Goal: Find specific fact: Find specific page/section

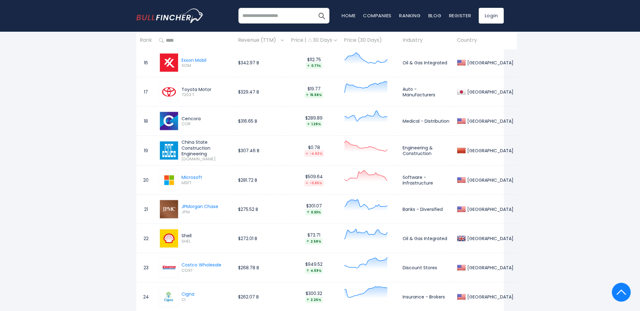
scroll to position [786, 0]
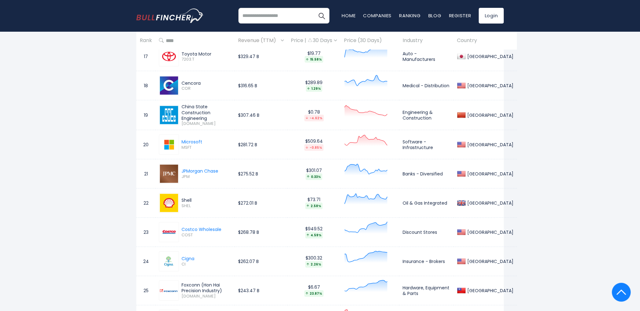
drag, startPoint x: 209, startPoint y: 118, endPoint x: 184, endPoint y: 104, distance: 28.3
click at [184, 104] on div "China State Construction Engineering" at bounding box center [207, 112] width 50 height 17
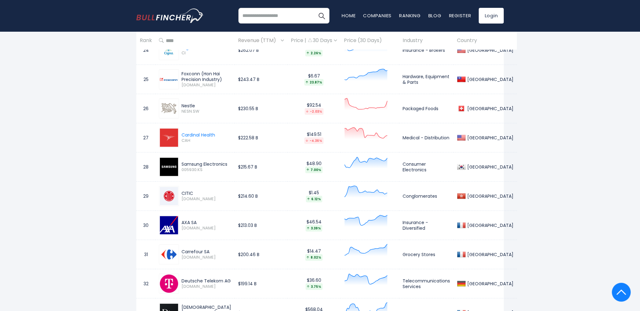
scroll to position [0, 0]
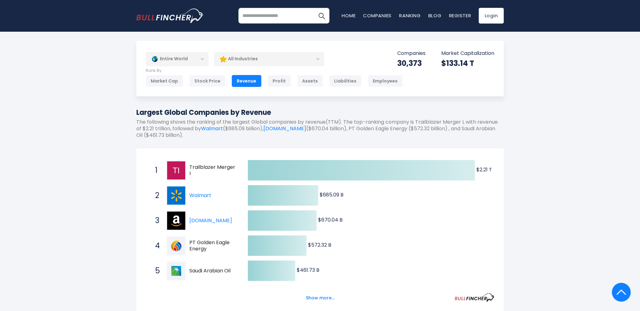
drag, startPoint x: 126, startPoint y: 133, endPoint x: 138, endPoint y: -8, distance: 141.6
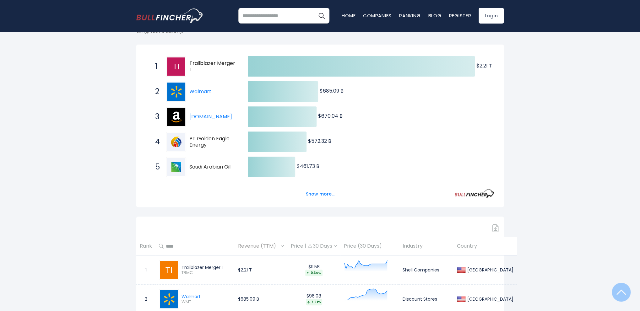
scroll to position [126, 0]
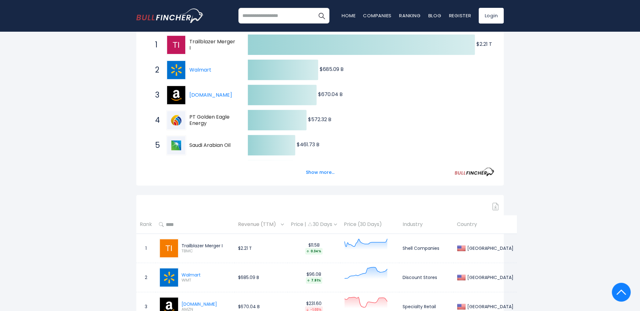
click at [458, 226] on th "Country" at bounding box center [485, 225] width 63 height 19
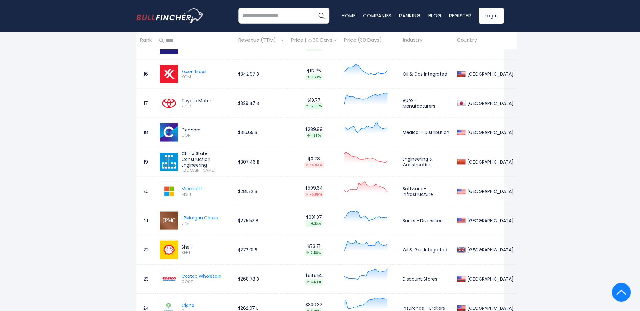
scroll to position [754, 0]
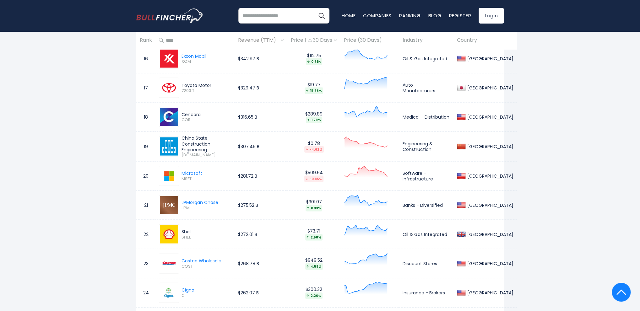
drag, startPoint x: 207, startPoint y: 153, endPoint x: 181, endPoint y: 152, distance: 26.1
click at [181, 152] on div "China State Construction Engineering [DOMAIN_NAME]" at bounding box center [205, 146] width 52 height 22
copy span "[DOMAIN_NAME]"
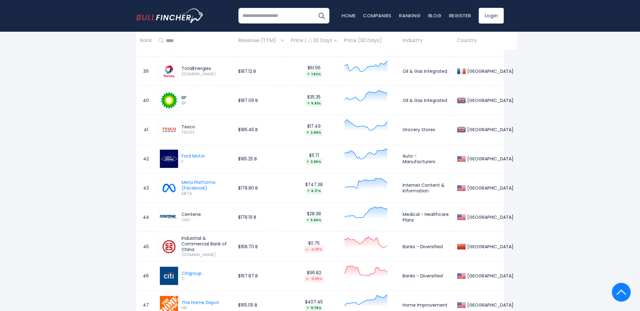
scroll to position [1508, 0]
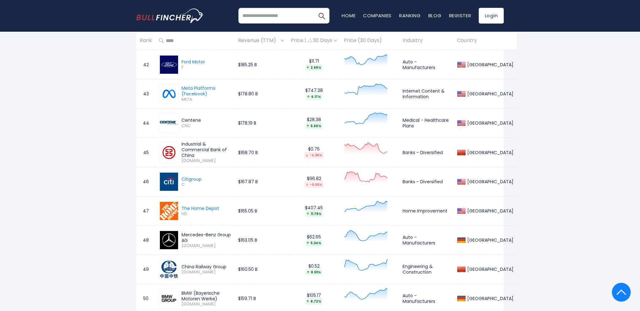
drag, startPoint x: 202, startPoint y: 159, endPoint x: 182, endPoint y: 159, distance: 20.4
click at [182, 159] on span "[DOMAIN_NAME]" at bounding box center [207, 160] width 50 height 5
copy span "[DOMAIN_NAME]"
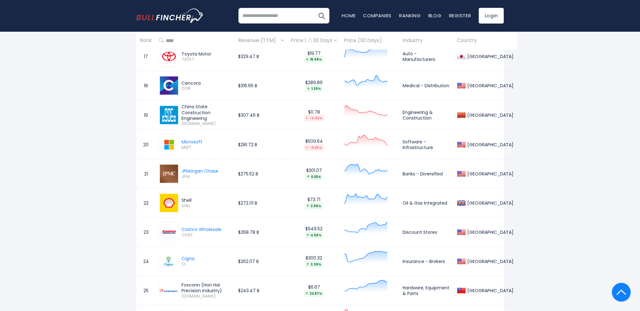
scroll to position [691, 0]
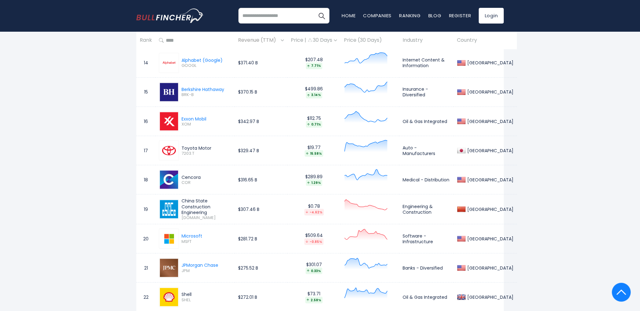
drag, startPoint x: 196, startPoint y: 205, endPoint x: 182, endPoint y: 197, distance: 16.2
click at [182, 198] on div "China State Construction Engineering" at bounding box center [207, 206] width 50 height 17
copy div "China State Construction Engineering"
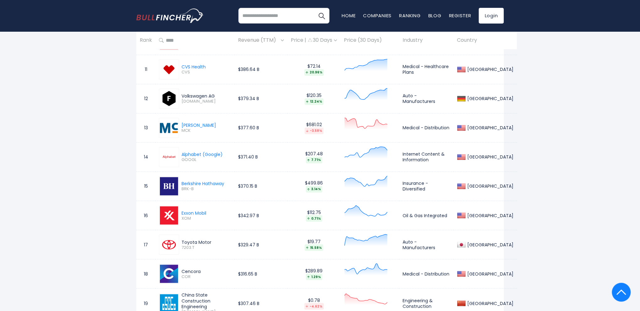
scroll to position [723, 0]
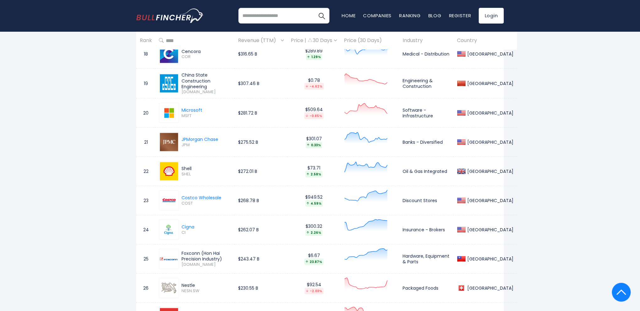
scroll to position [943, 0]
